Goal: Find specific page/section: Find specific page/section

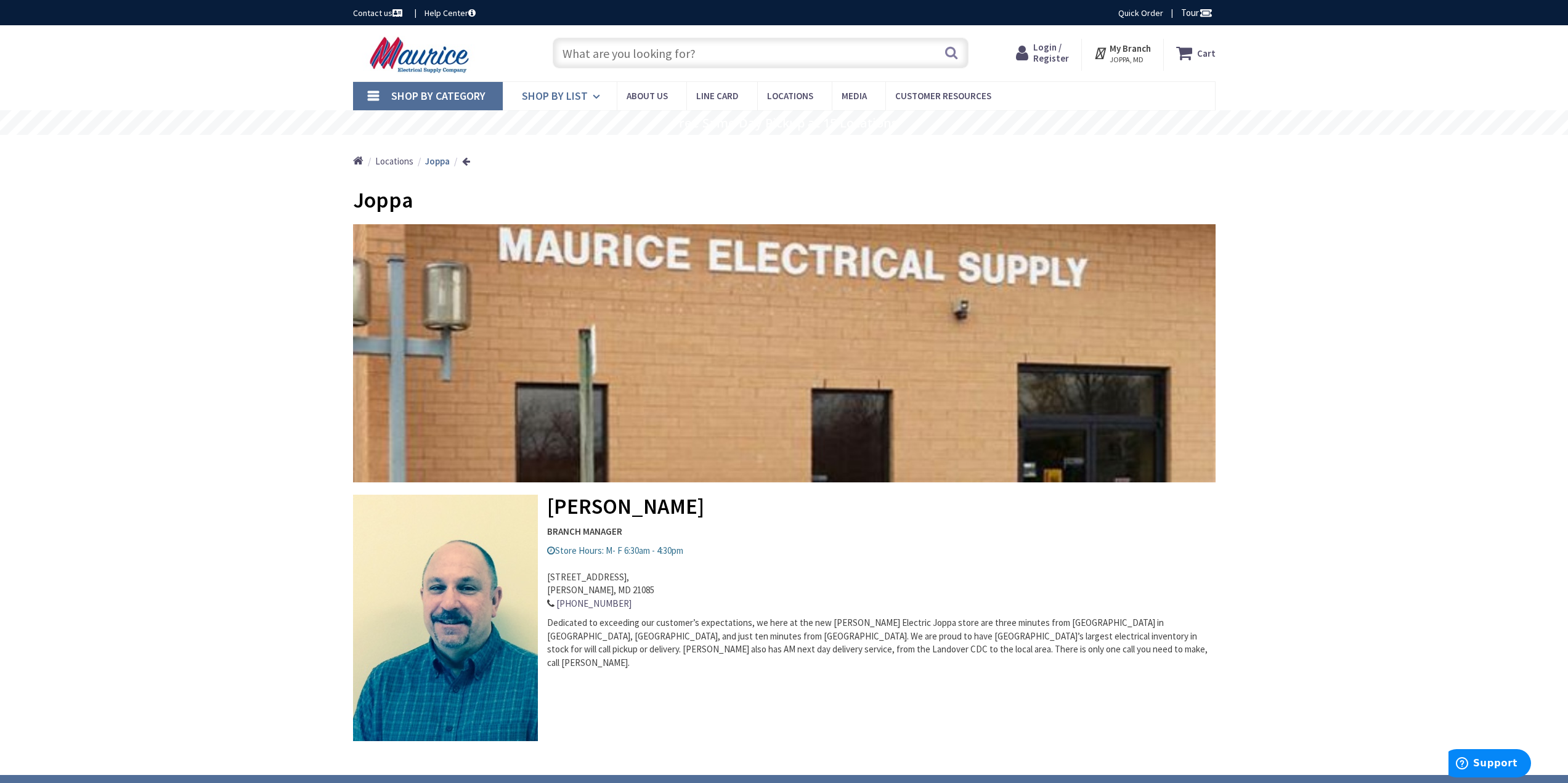
click at [599, 98] on icon at bounding box center [598, 97] width 12 height 27
click at [677, 60] on input "text" at bounding box center [760, 53] width 416 height 31
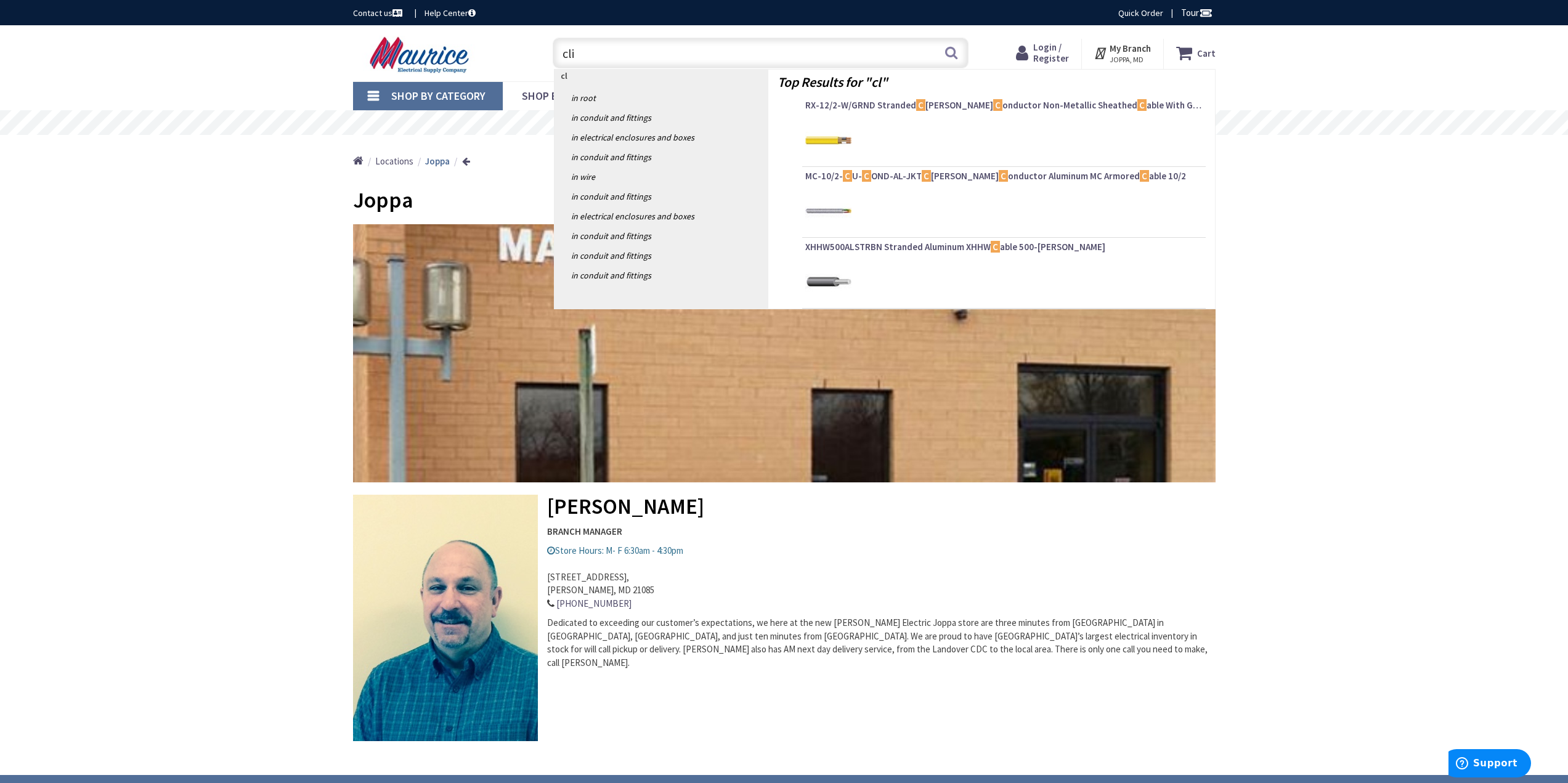
type input "clip"
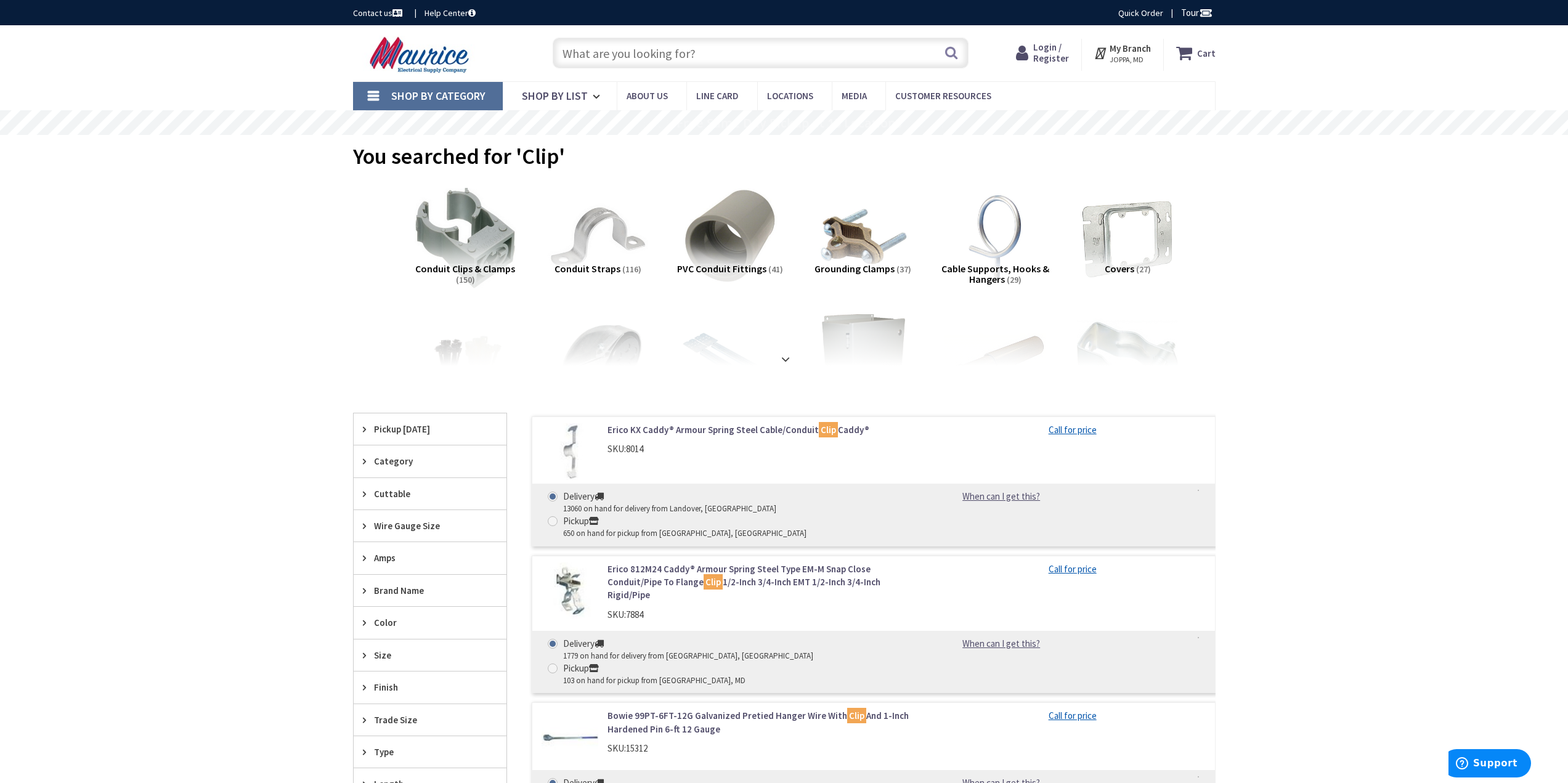
click at [652, 56] on input "text" at bounding box center [760, 53] width 416 height 31
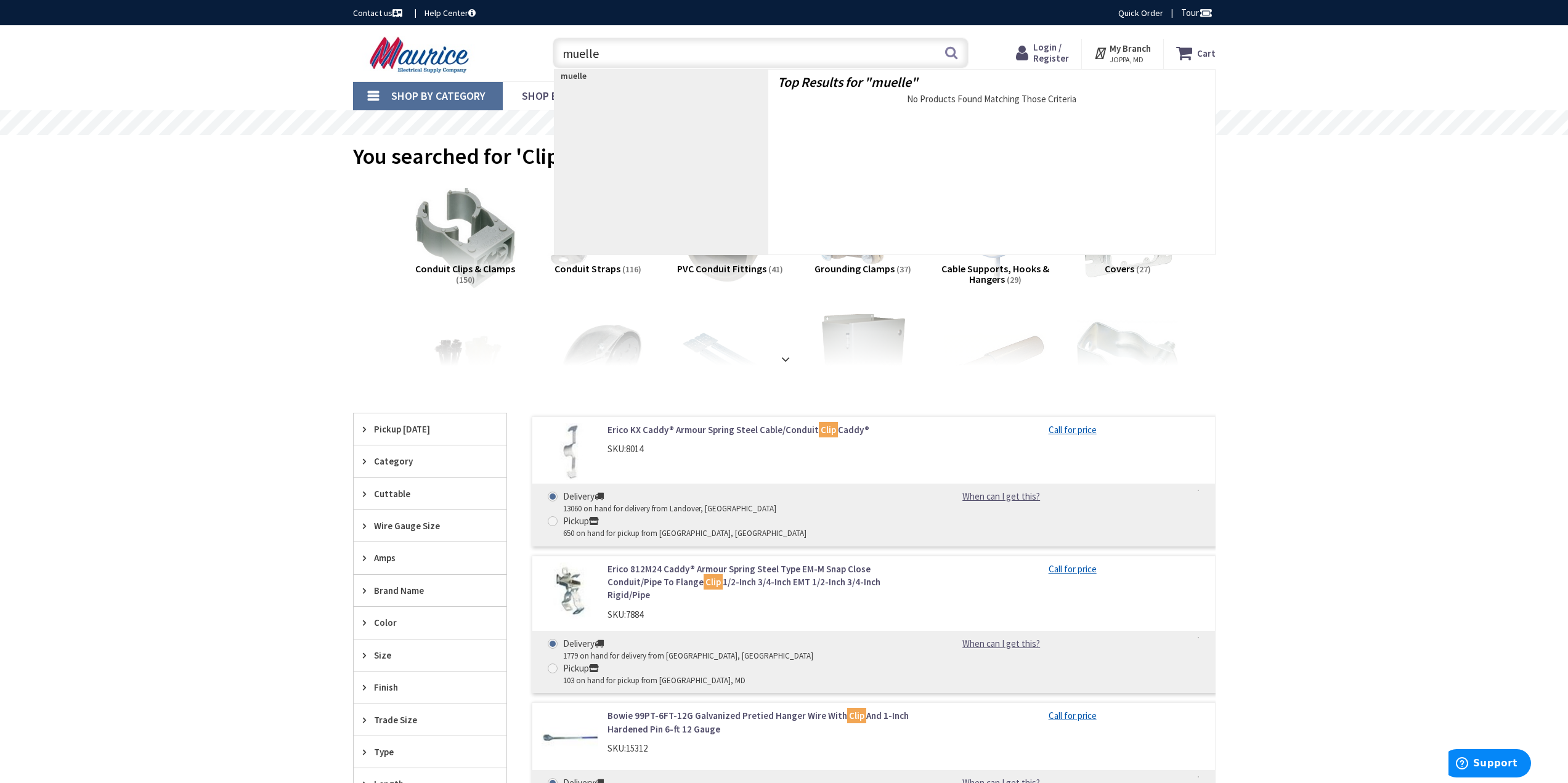
type input "[PERSON_NAME]"
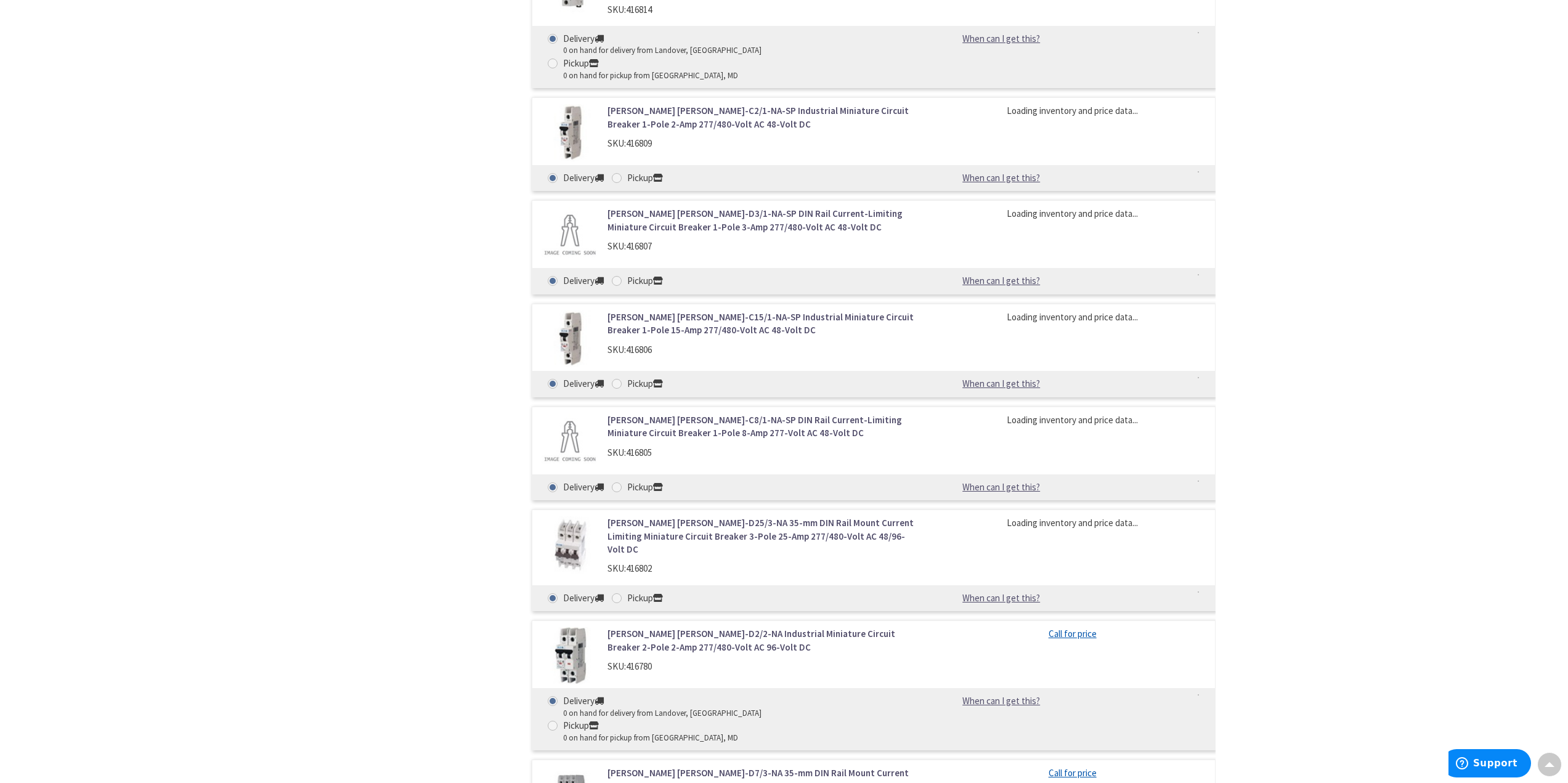
scroll to position [2526, 0]
